Goal: Information Seeking & Learning: Get advice/opinions

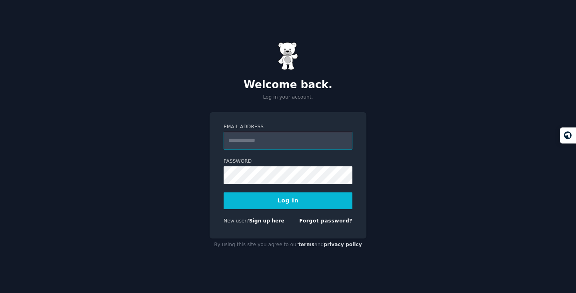
type input "**********"
click at [285, 203] on button "Log In" at bounding box center [288, 200] width 129 height 17
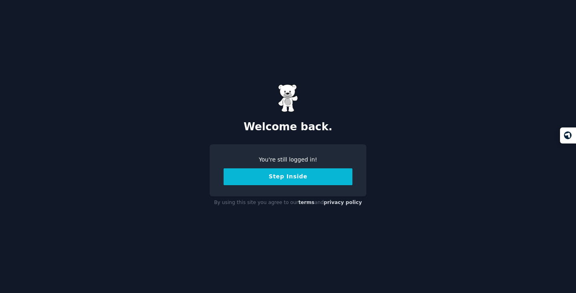
click at [294, 178] on button "Step Inside" at bounding box center [288, 176] width 129 height 17
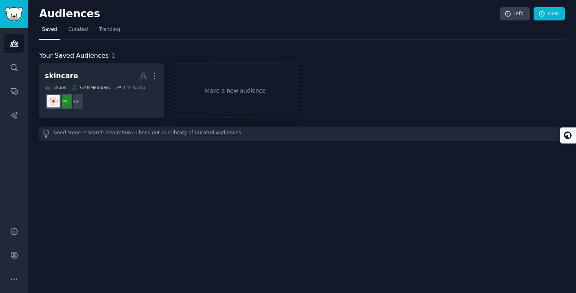
click at [159, 78] on icon "button" at bounding box center [155, 76] width 8 height 8
click at [132, 92] on p "Delete" at bounding box center [133, 92] width 18 height 8
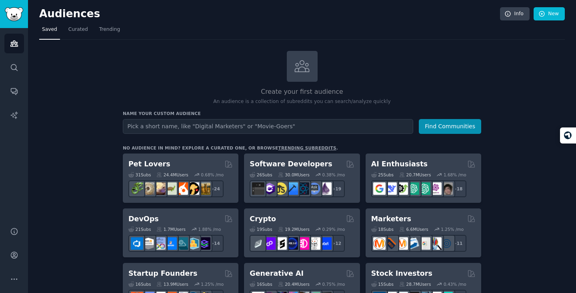
click at [238, 128] on input "text" at bounding box center [268, 126] width 291 height 15
type input "SOC 2"
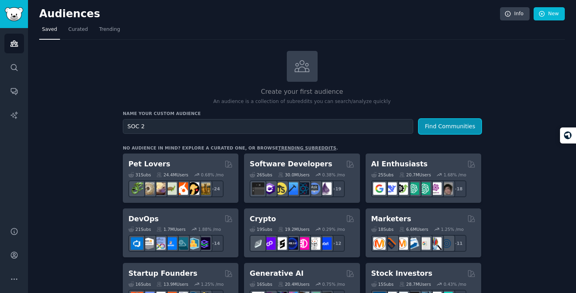
click at [436, 126] on button "Find Communities" at bounding box center [450, 126] width 62 height 15
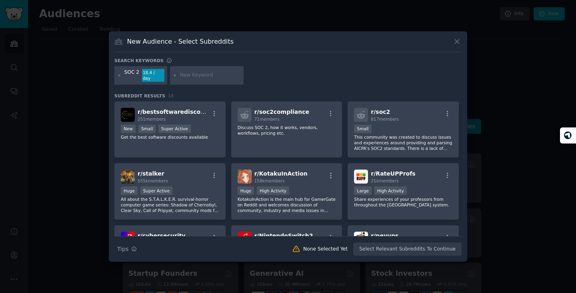
click at [408, 113] on div "r/ soc2 817 members" at bounding box center [403, 115] width 98 height 14
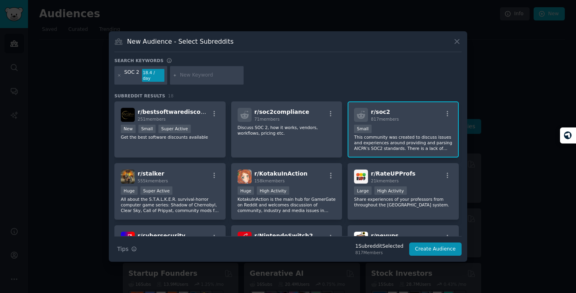
click at [331, 110] on icon "button" at bounding box center [330, 113] width 7 height 7
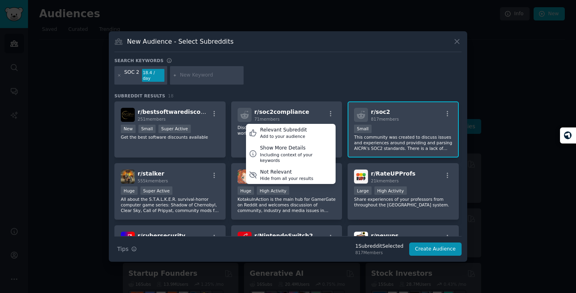
click at [304, 103] on div "r/ soc2compliance 71 members Relevant Subreddit Add to your audience Show More …" at bounding box center [286, 129] width 111 height 56
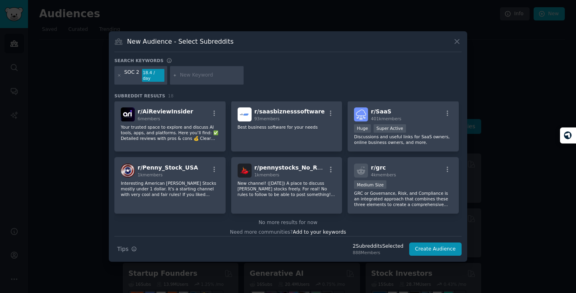
scroll to position [248, 0]
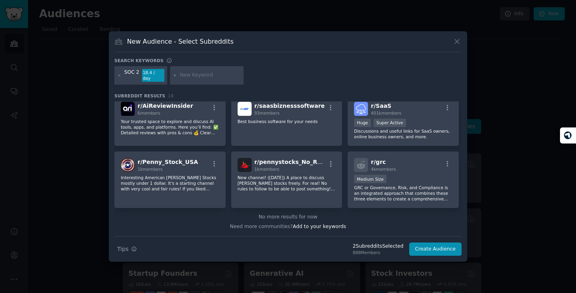
click at [420, 169] on div "r/ grc 4k members Medium Size GRC or Governance, Risk, and Compliance is an int…" at bounding box center [403, 179] width 111 height 56
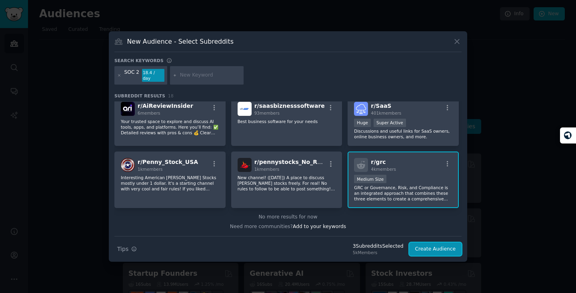
click at [436, 245] on button "Create Audience" at bounding box center [436, 249] width 53 height 14
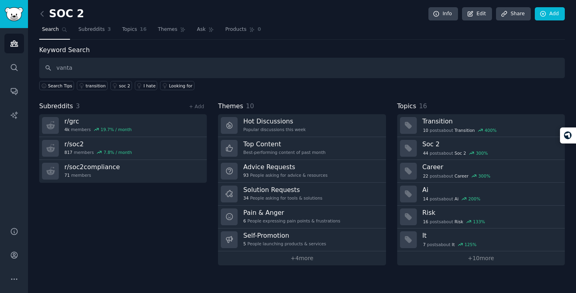
type input "vanta"
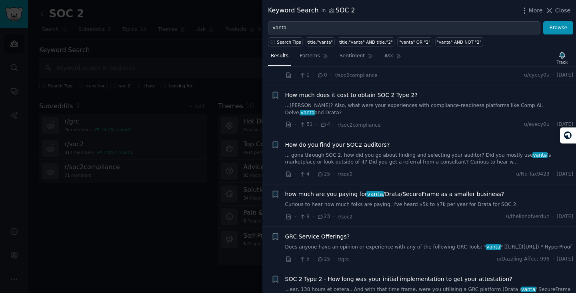
scroll to position [49, 0]
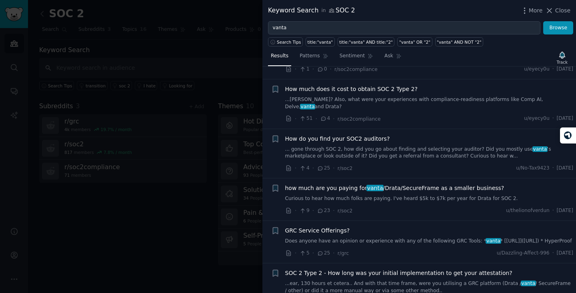
click at [431, 237] on link "Does anyone have an opinion or experience with any of the following GRC Tools: …" at bounding box center [429, 240] width 289 height 7
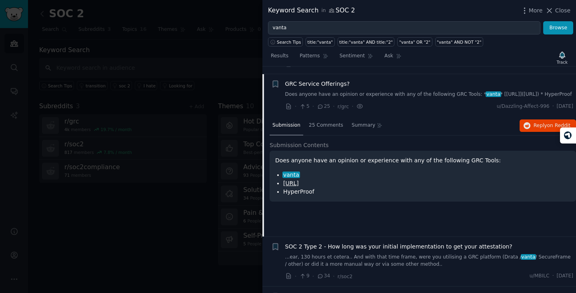
scroll to position [196, 0]
click at [327, 119] on div "25 Comments" at bounding box center [326, 125] width 40 height 19
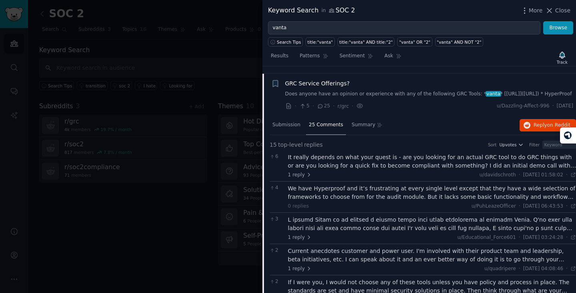
click at [512, 191] on div "We have Hyperproof and it’s frustrating at every single level except that they …" at bounding box center [432, 192] width 289 height 17
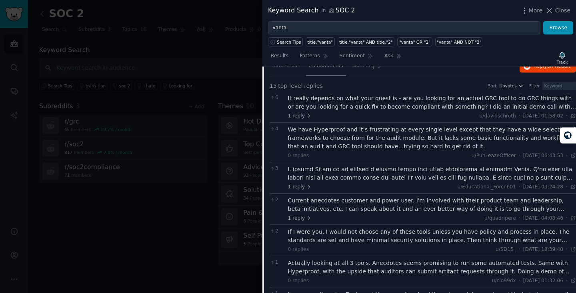
scroll to position [257, 0]
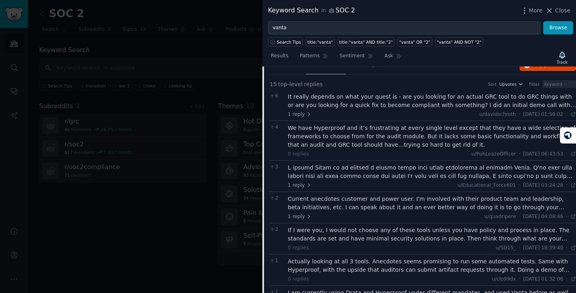
click at [548, 172] on div at bounding box center [432, 171] width 289 height 17
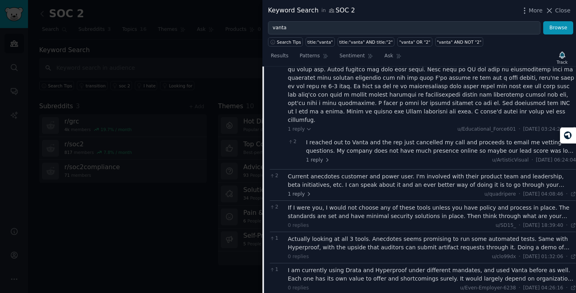
scroll to position [474, 0]
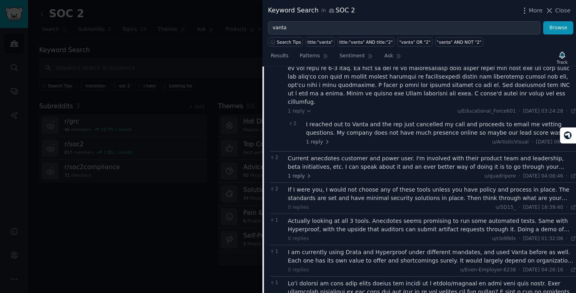
click at [486, 154] on div "Current anecdotes customer and power user. I'm involved with their product team…" at bounding box center [432, 162] width 289 height 17
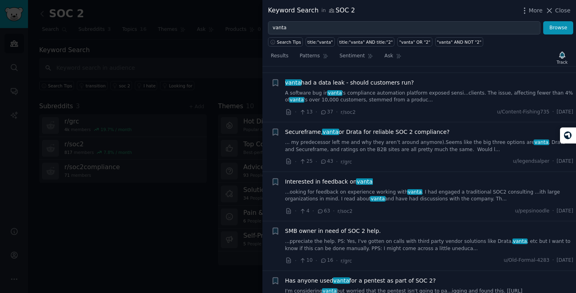
scroll to position [1013, 0]
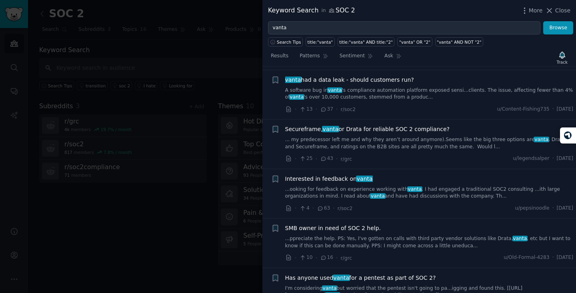
click at [414, 224] on div "SMB owner in need of SOC 2 help." at bounding box center [429, 228] width 289 height 8
click at [418, 235] on link "...ppreciate the help. PS: Yes, I've gotten on calls with third party vendor so…" at bounding box center [429, 242] width 289 height 14
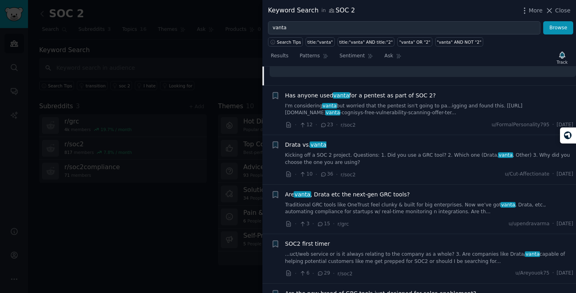
scroll to position [657, 0]
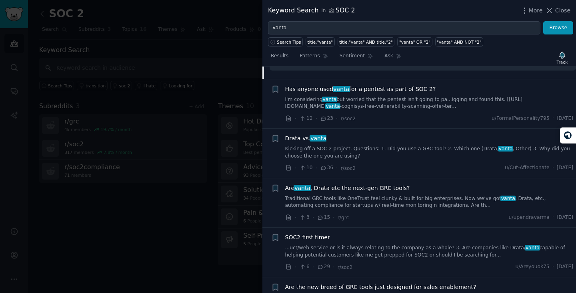
click at [426, 195] on link "Traditional GRC tools like OneTrust feel clunky & built for big enterprises. No…" at bounding box center [429, 202] width 289 height 14
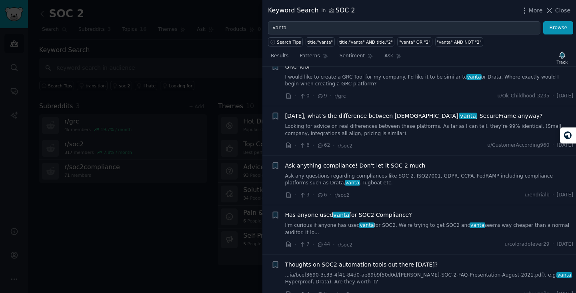
scroll to position [910, 0]
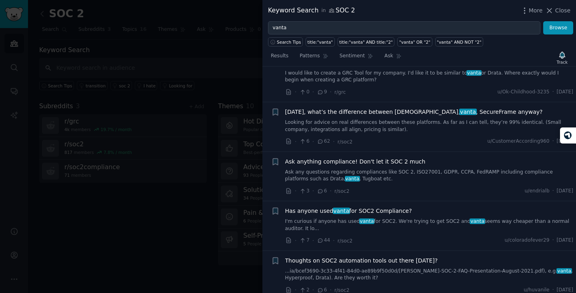
click at [403, 129] on link "Looking for advice on real differences between these platforms. As far as I can…" at bounding box center [429, 126] width 289 height 14
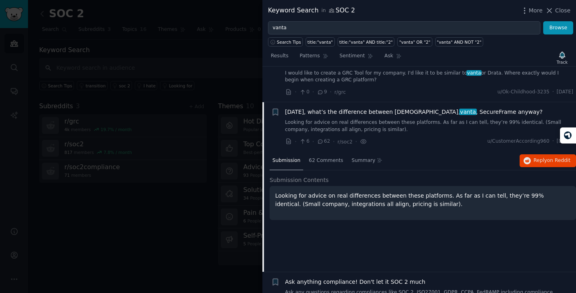
scroll to position [825, 0]
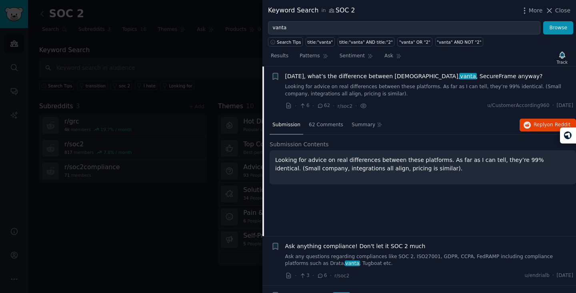
click at [335, 127] on span "62 Comments" at bounding box center [326, 124] width 34 height 7
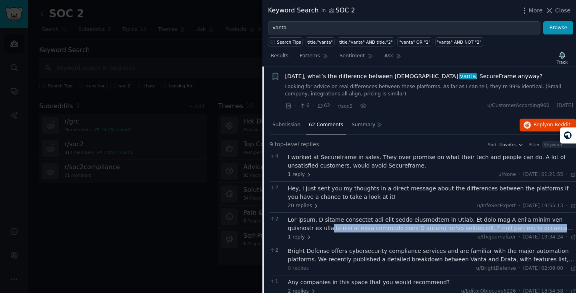
drag, startPoint x: 573, startPoint y: 223, endPoint x: 574, endPoint y: 231, distance: 8.2
click at [574, 231] on div "Submission s 21 Sort Recent + How long does it take to get SOC 2 compliant? ...…" at bounding box center [420, 179] width 314 height 226
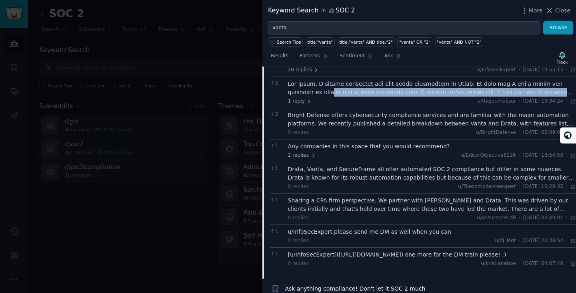
scroll to position [956, 0]
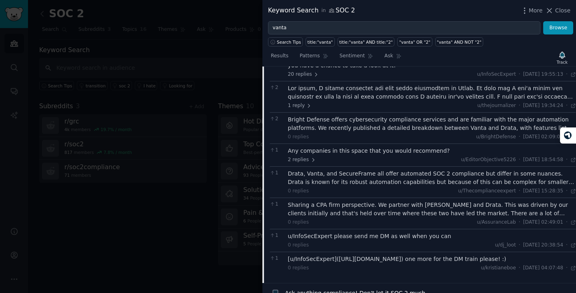
click at [442, 183] on div "Drata, Vanta, and SecureFrame all offer automated SOC 2 compliance but differ i…" at bounding box center [432, 177] width 289 height 17
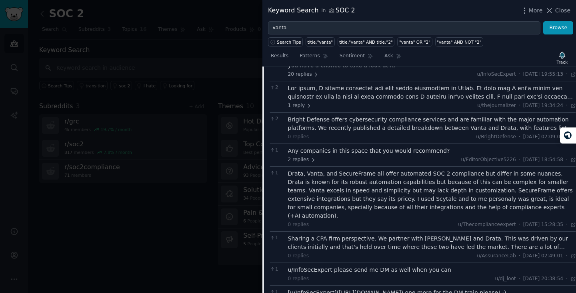
click at [311, 160] on icon at bounding box center [314, 160] width 6 height 6
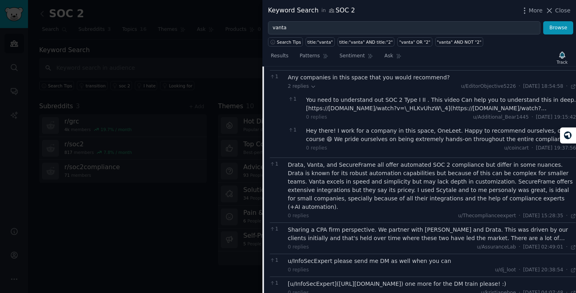
scroll to position [1032, 0]
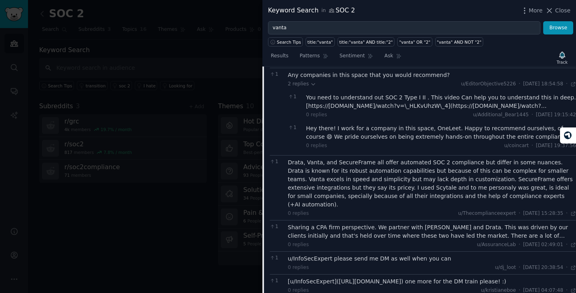
click at [531, 137] on div "Hey there! I work for a company in this space, OneLeet. Happy to recommend ours…" at bounding box center [441, 132] width 270 height 17
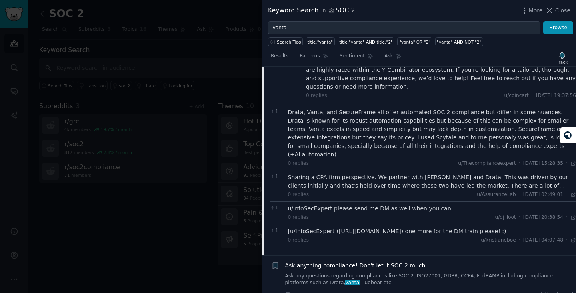
scroll to position [1171, 0]
